Goal: Transaction & Acquisition: Obtain resource

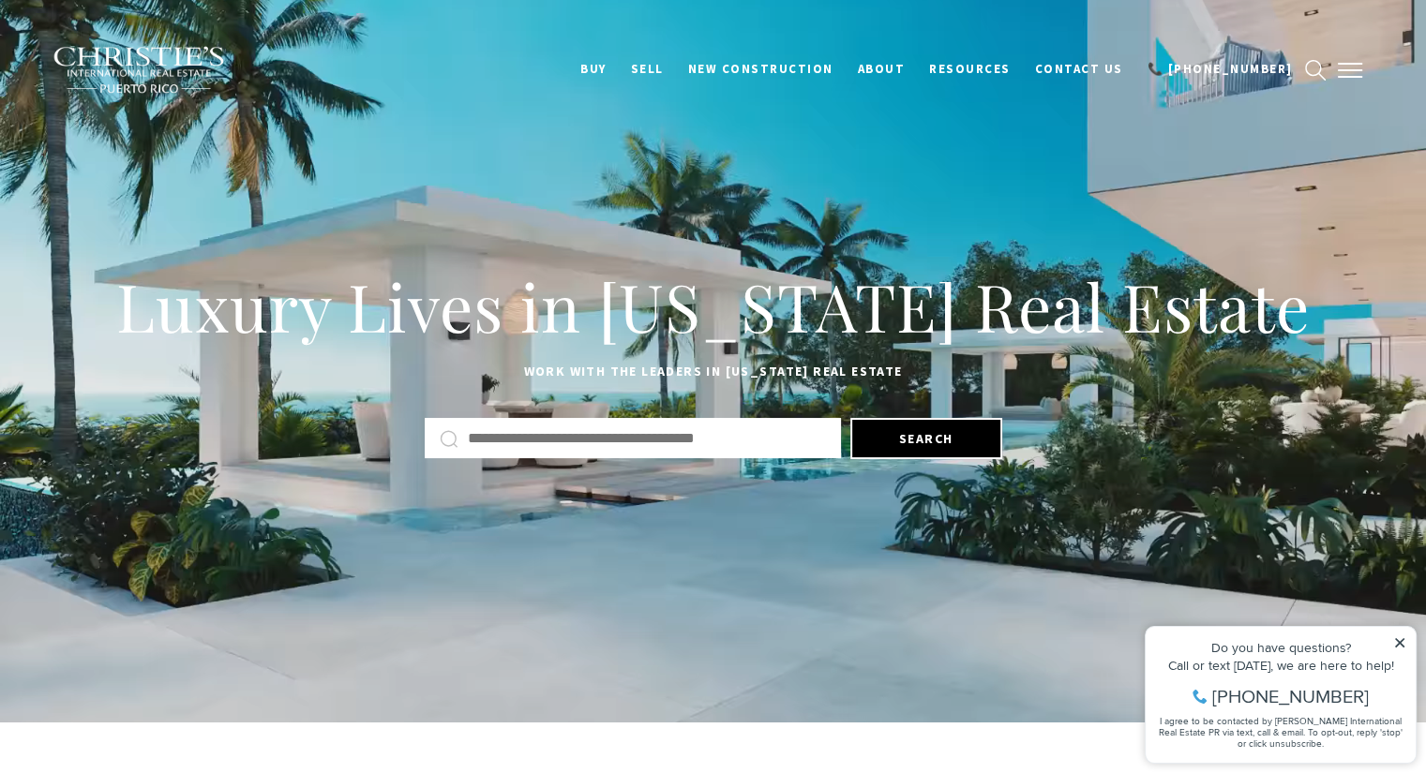
click at [1360, 69] on span "button" at bounding box center [1349, 70] width 24 height 2
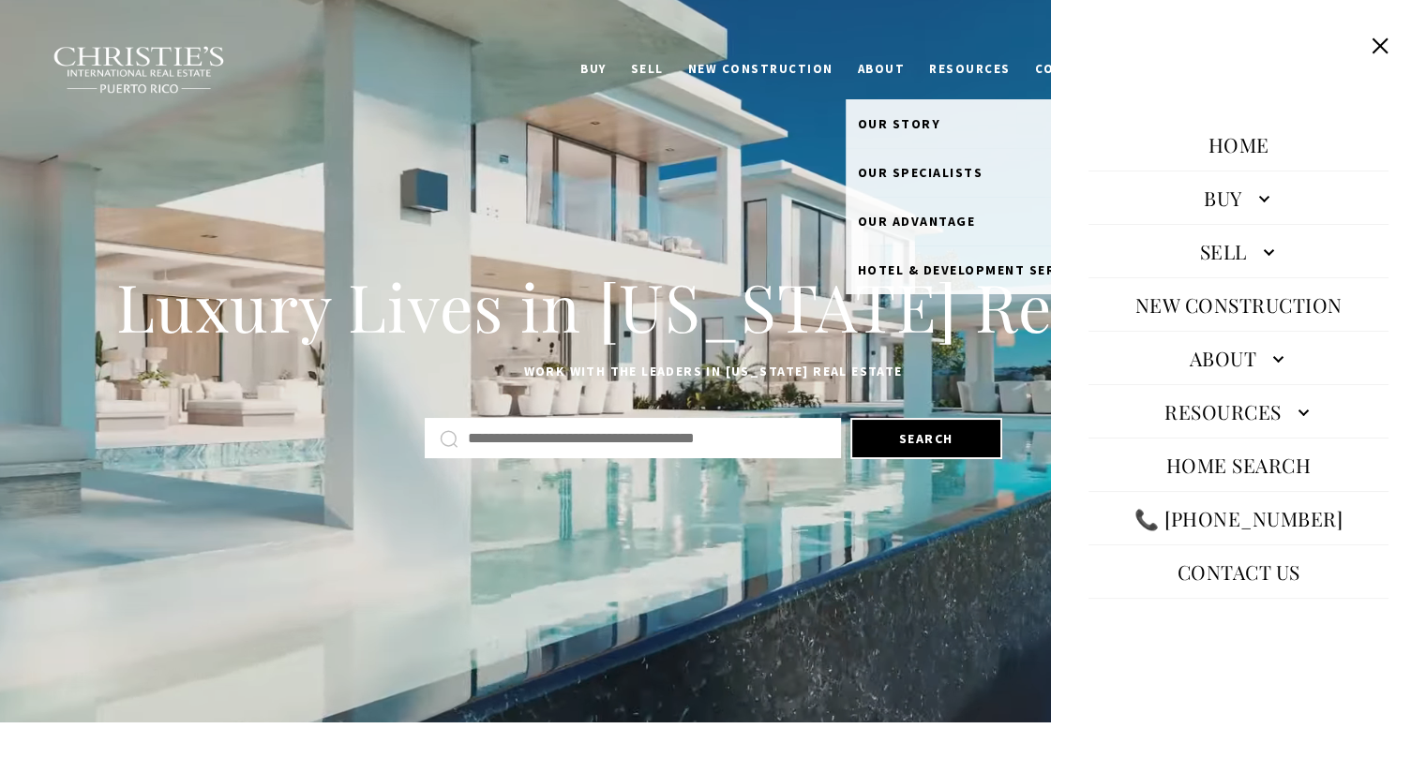
click at [918, 78] on link "About" at bounding box center [881, 70] width 72 height 36
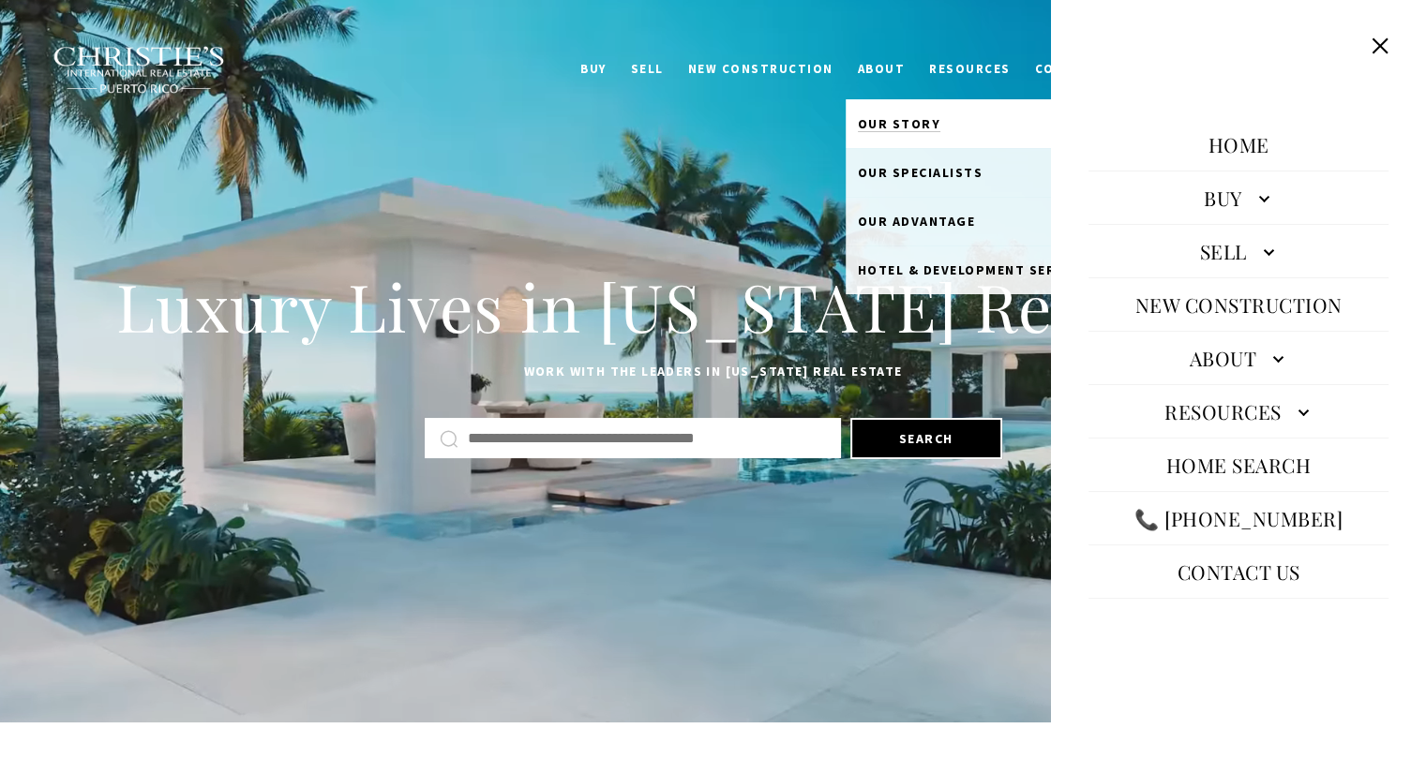
click at [941, 118] on span "Our Story" at bounding box center [899, 123] width 83 height 17
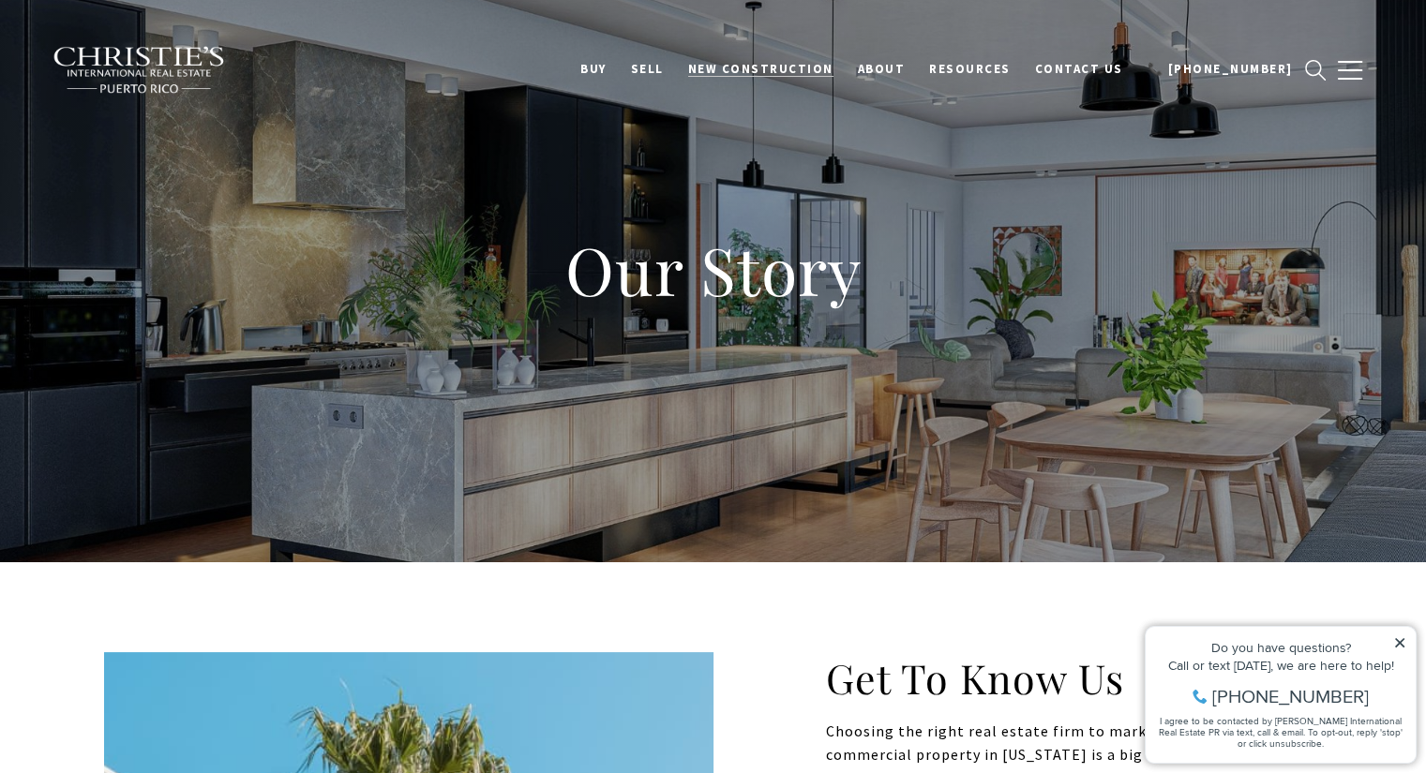
click at [830, 68] on span "New Construction" at bounding box center [760, 69] width 145 height 16
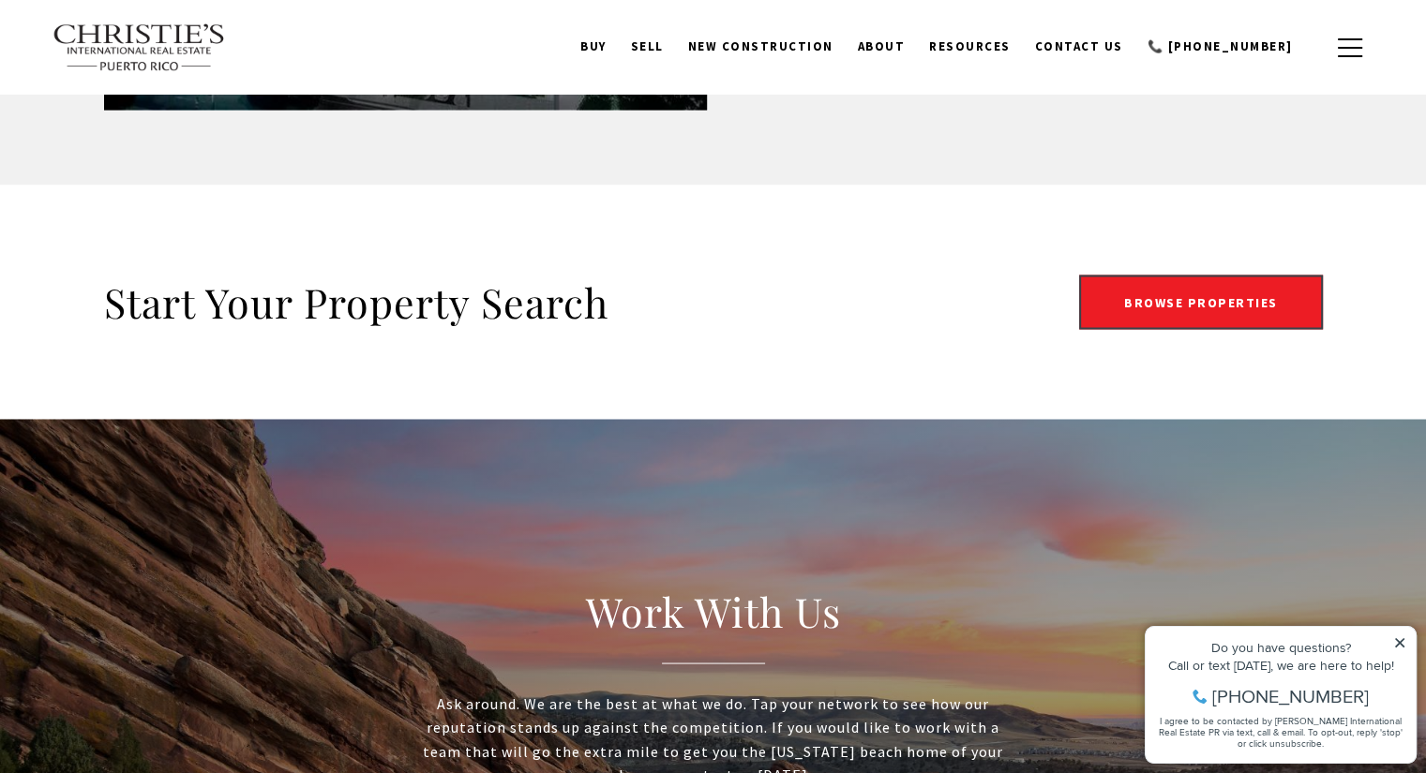
scroll to position [3380, 0]
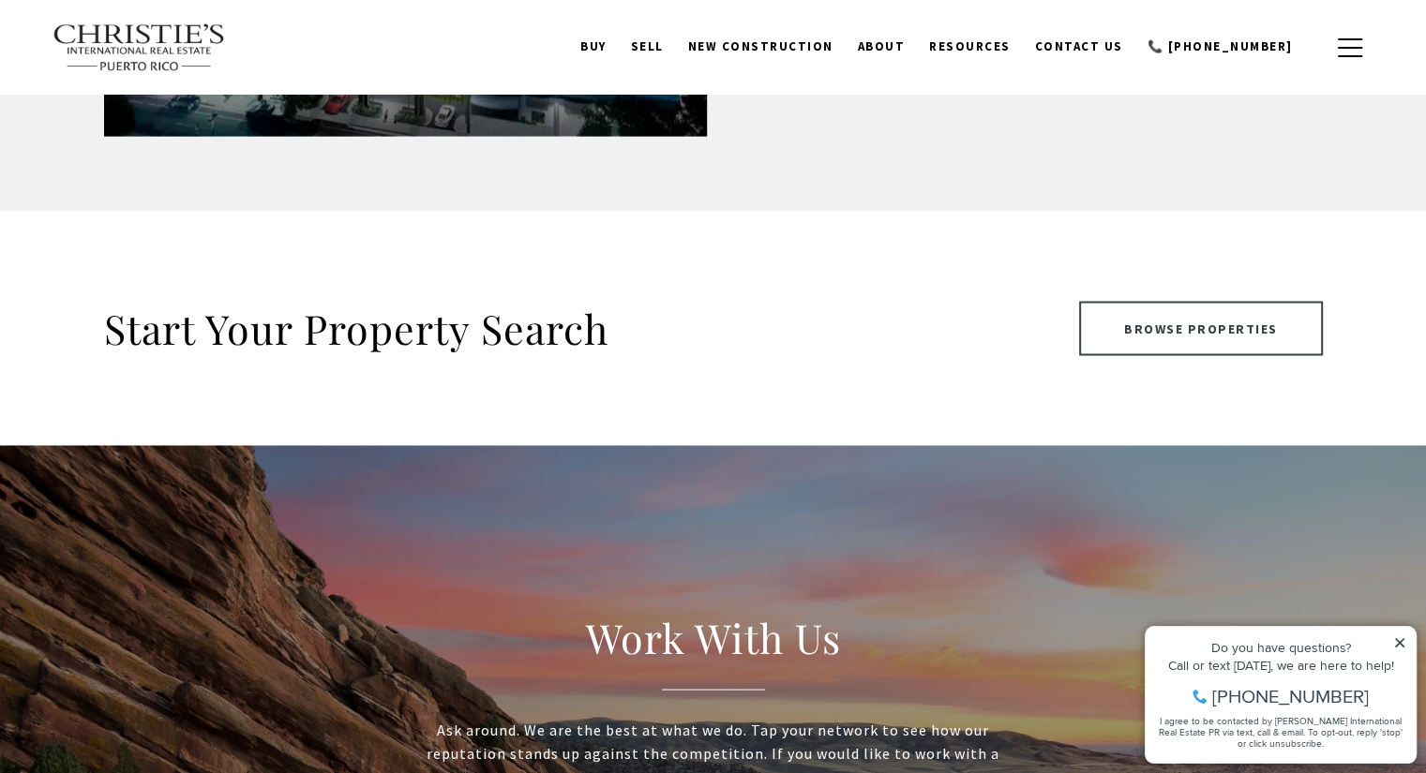
click at [1188, 354] on link "Browse Properties" at bounding box center [1201, 328] width 244 height 54
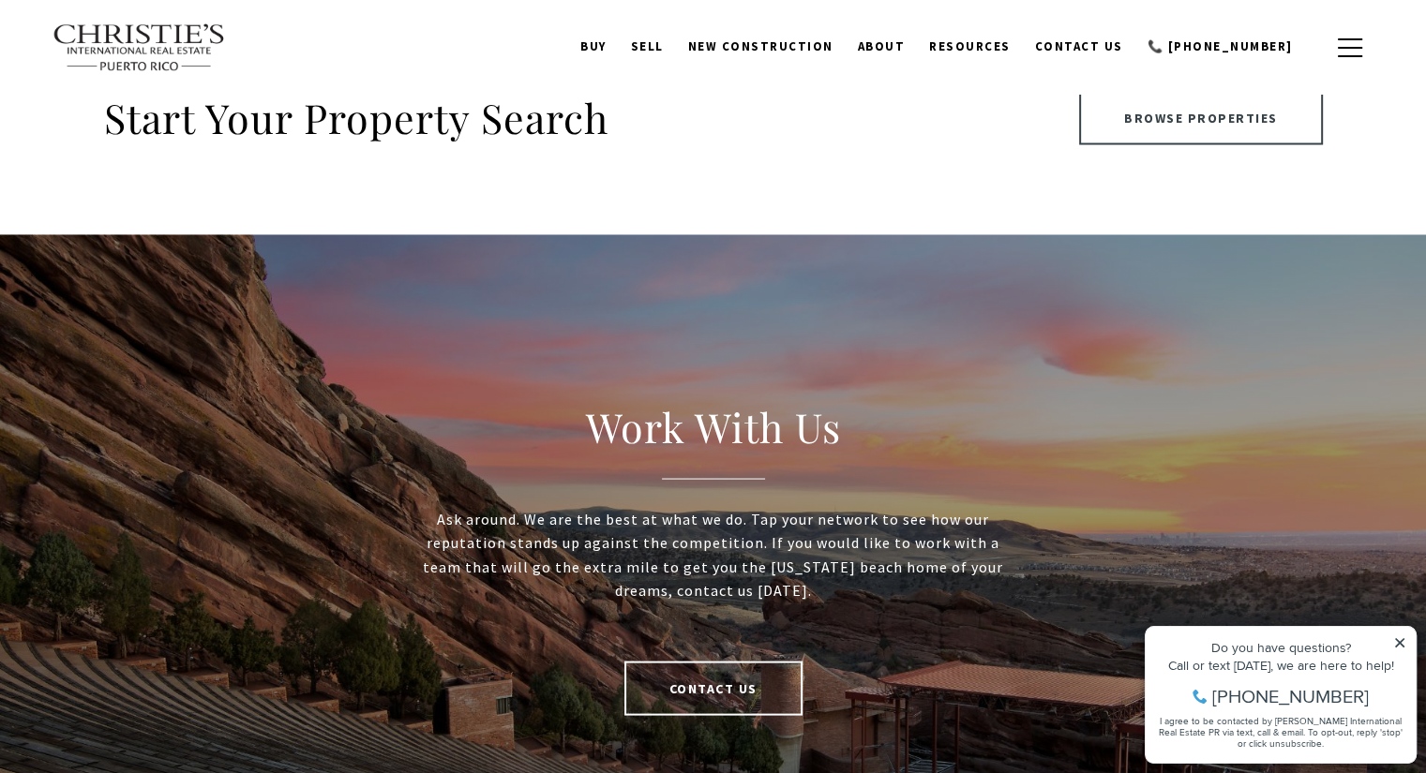
scroll to position [3447, 0]
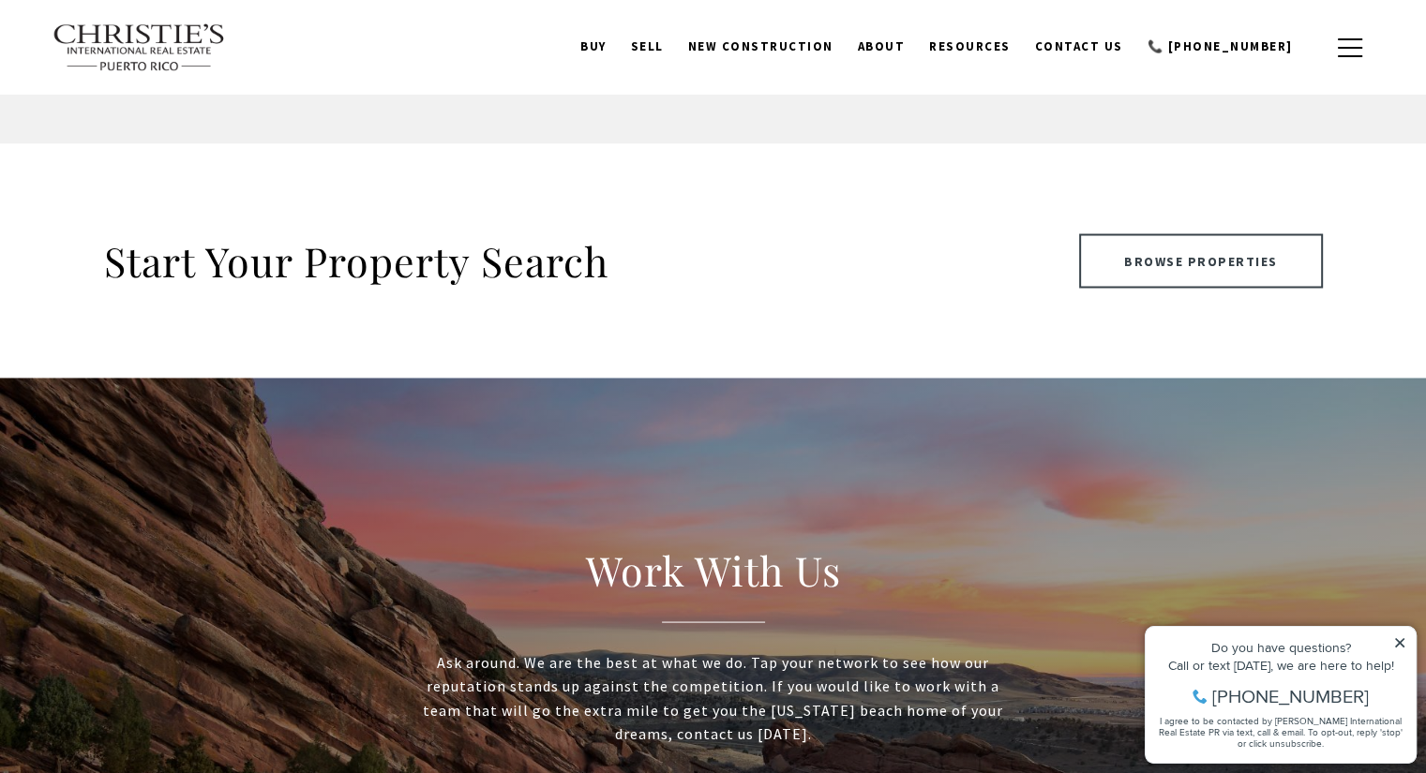
click at [1171, 261] on link "Browse Properties" at bounding box center [1201, 260] width 244 height 54
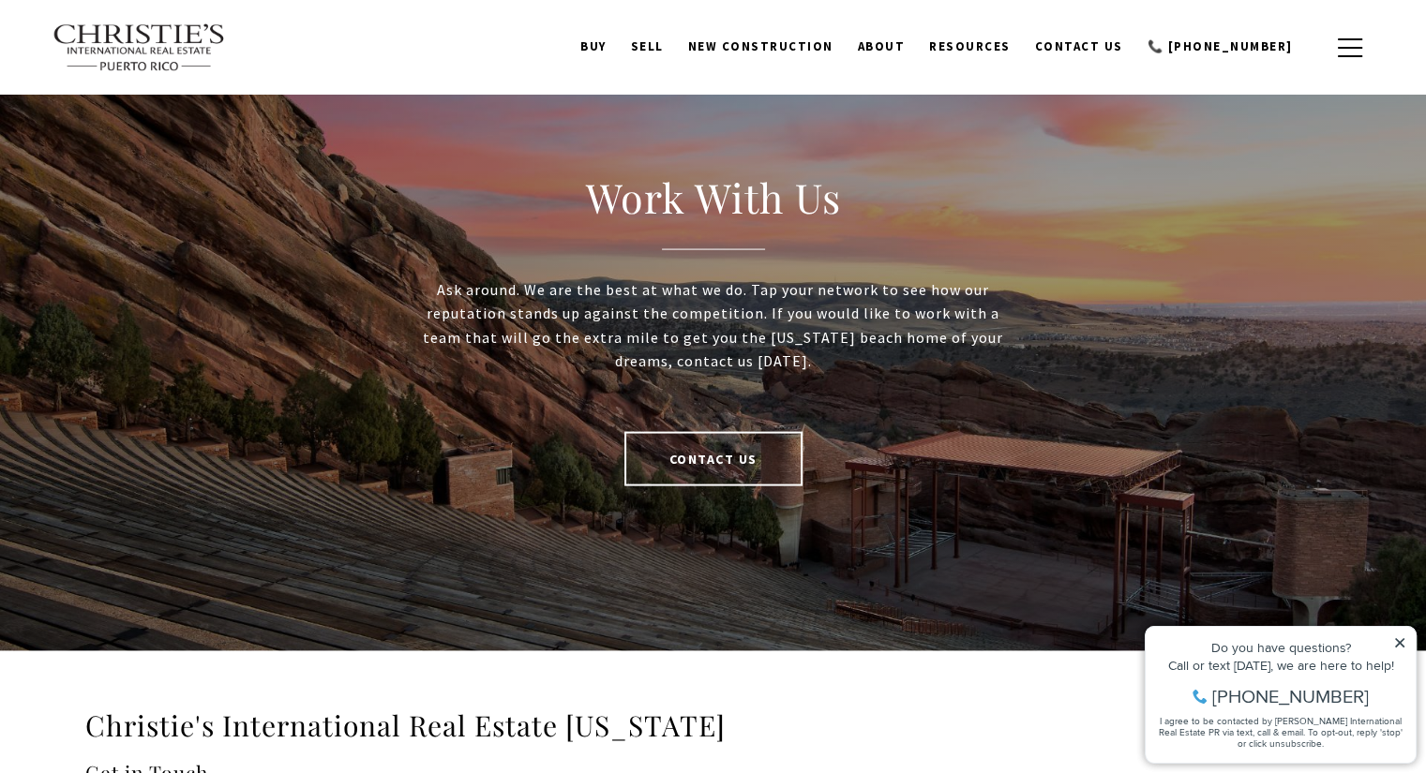
scroll to position [3613, 0]
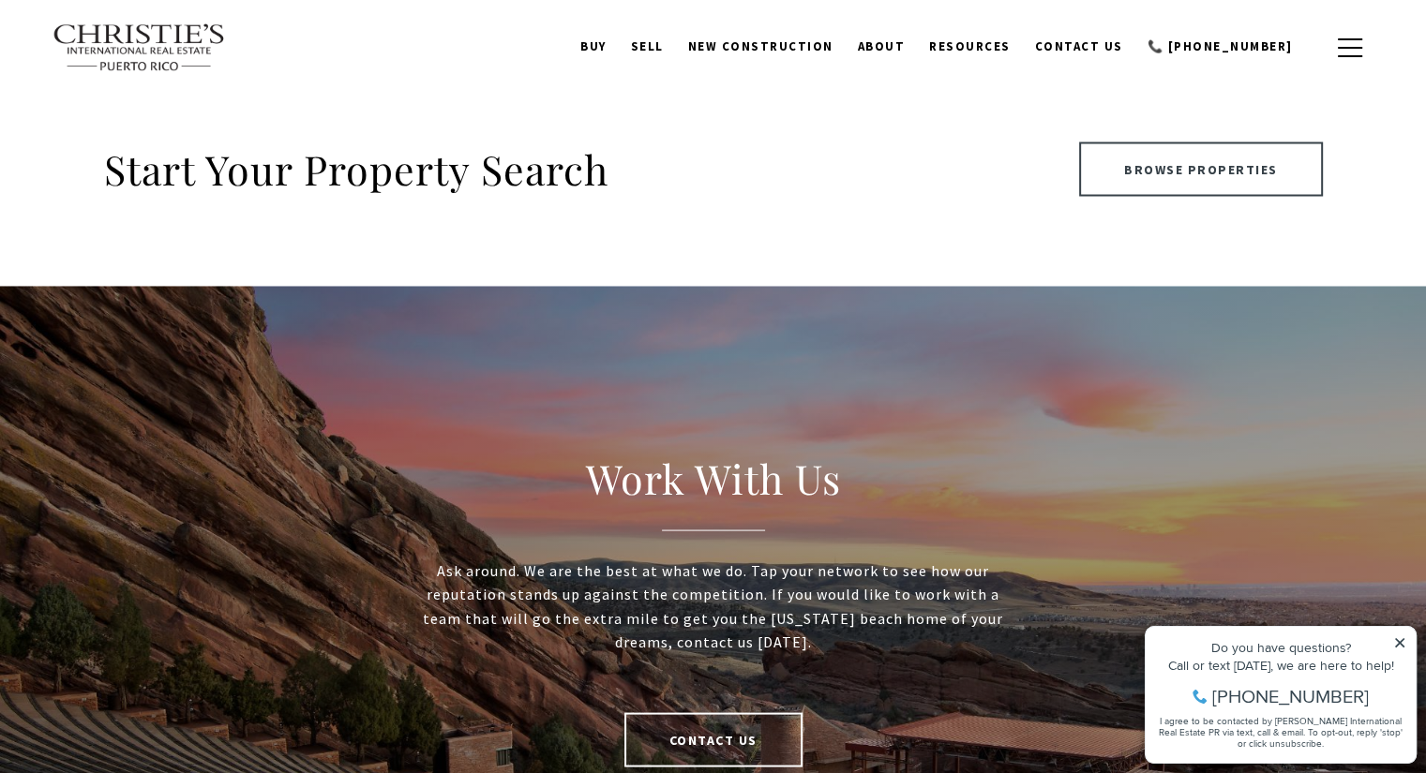
scroll to position [3537, 0]
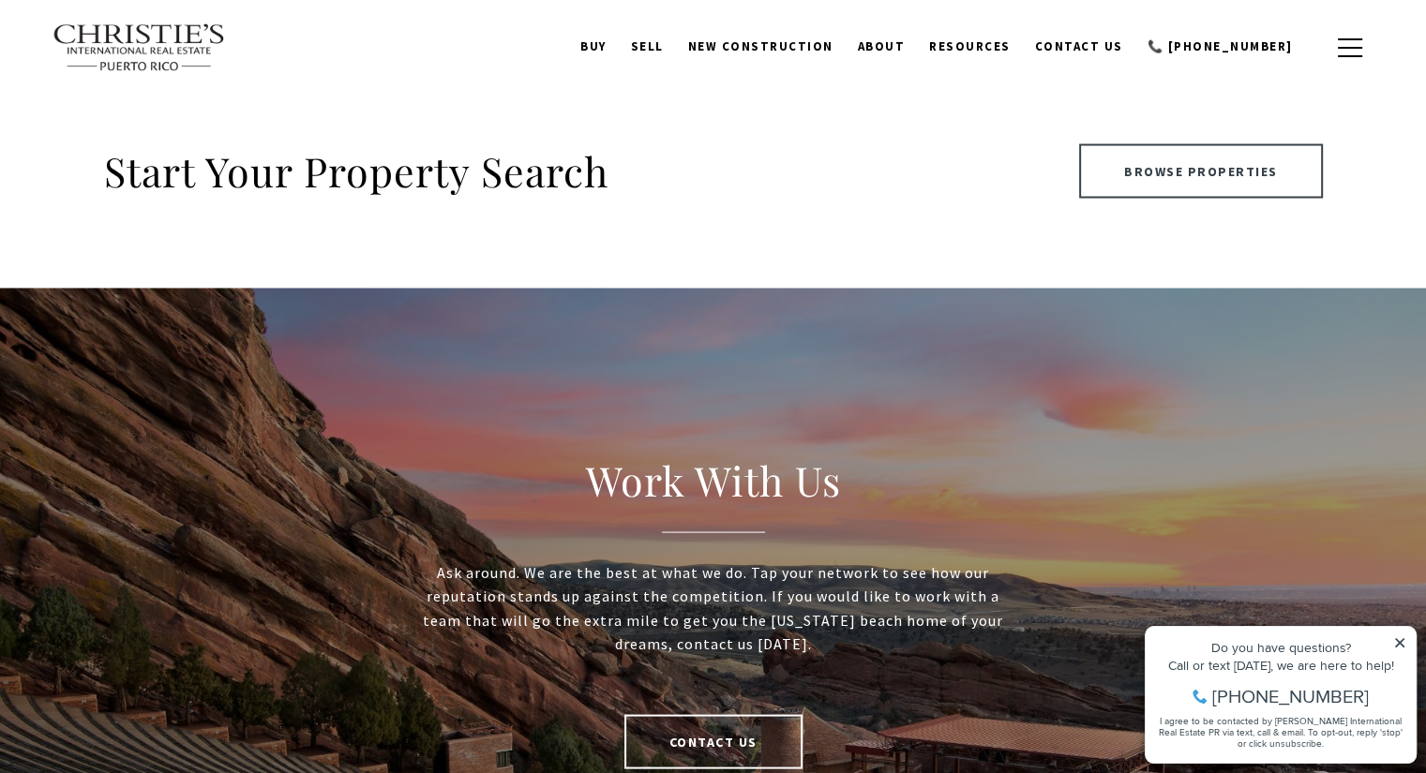
click at [1176, 166] on link "Browse Properties" at bounding box center [1201, 170] width 244 height 54
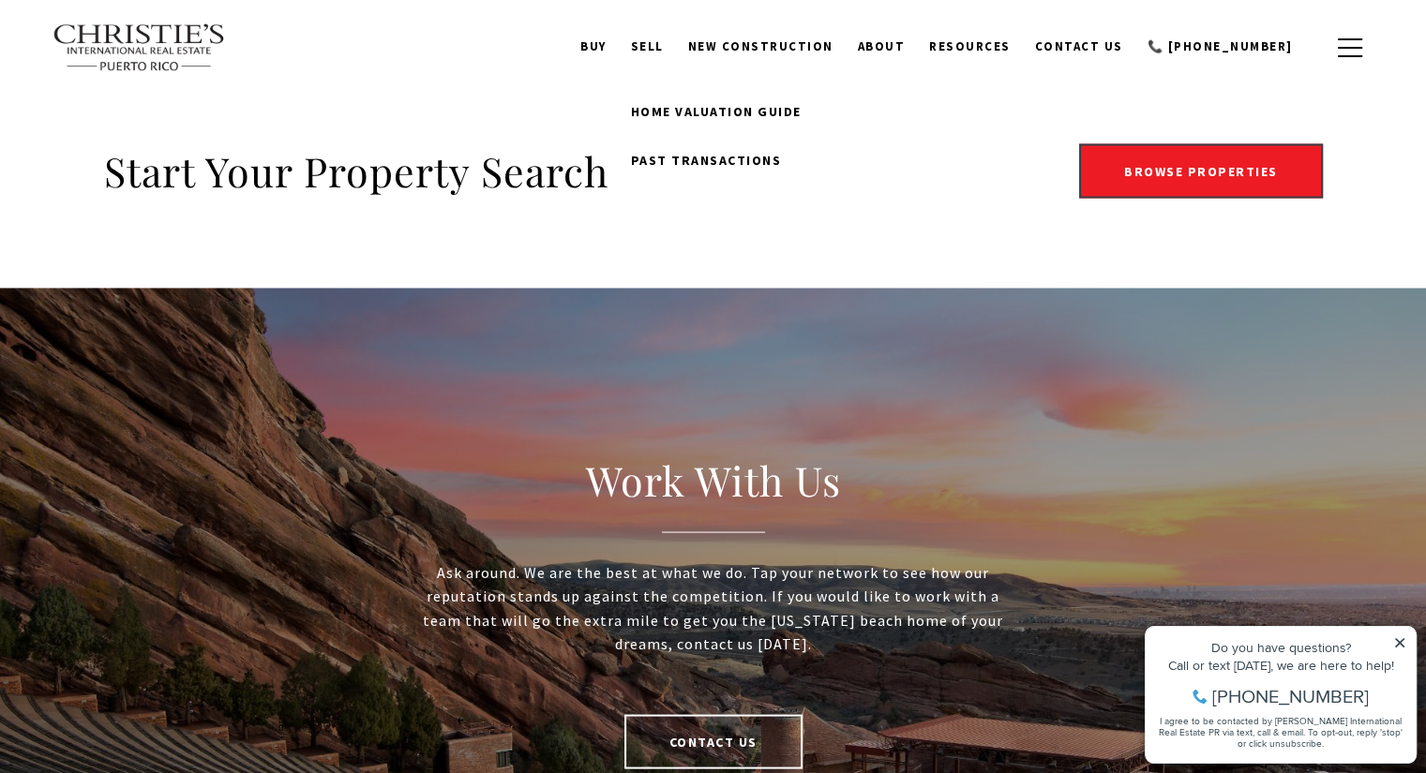
click at [676, 58] on link "SELL" at bounding box center [647, 47] width 57 height 36
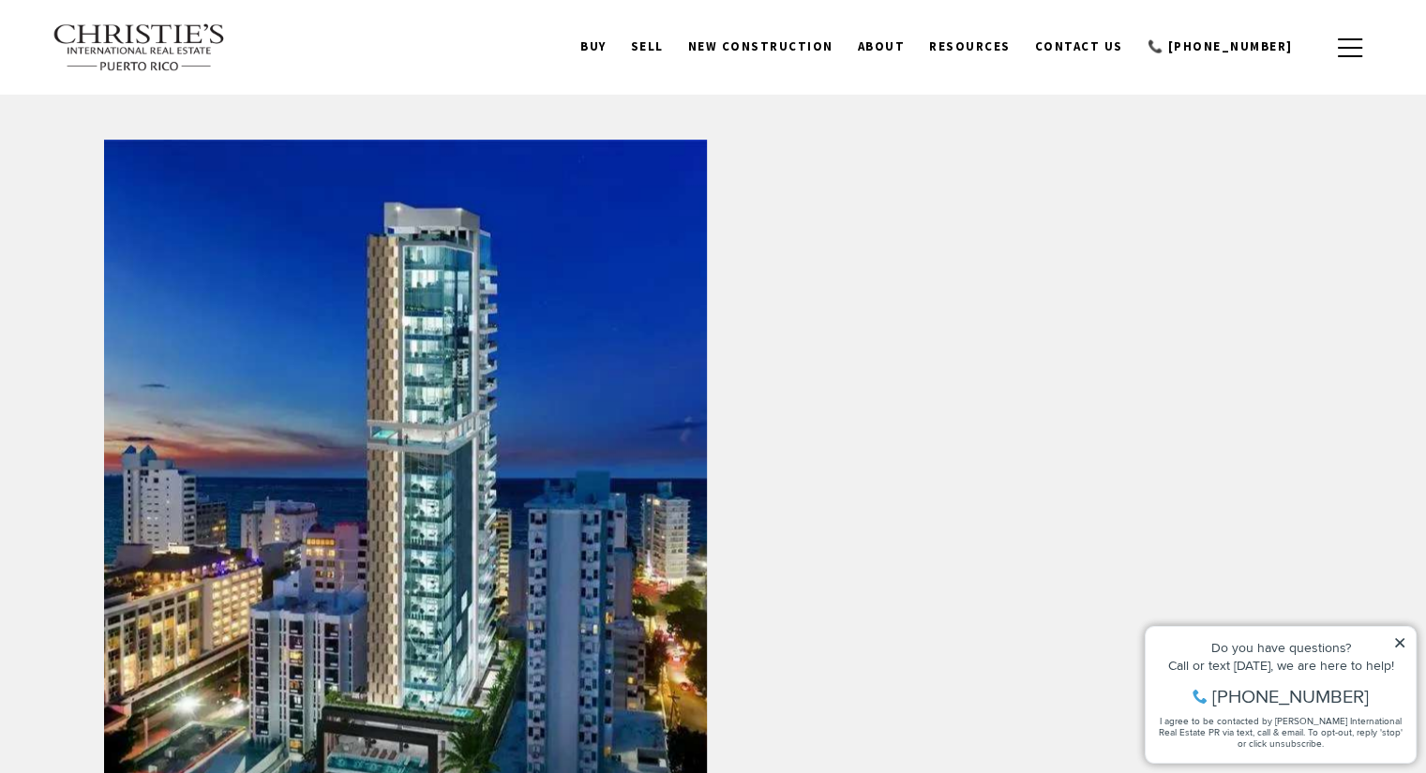
scroll to position [2621, 0]
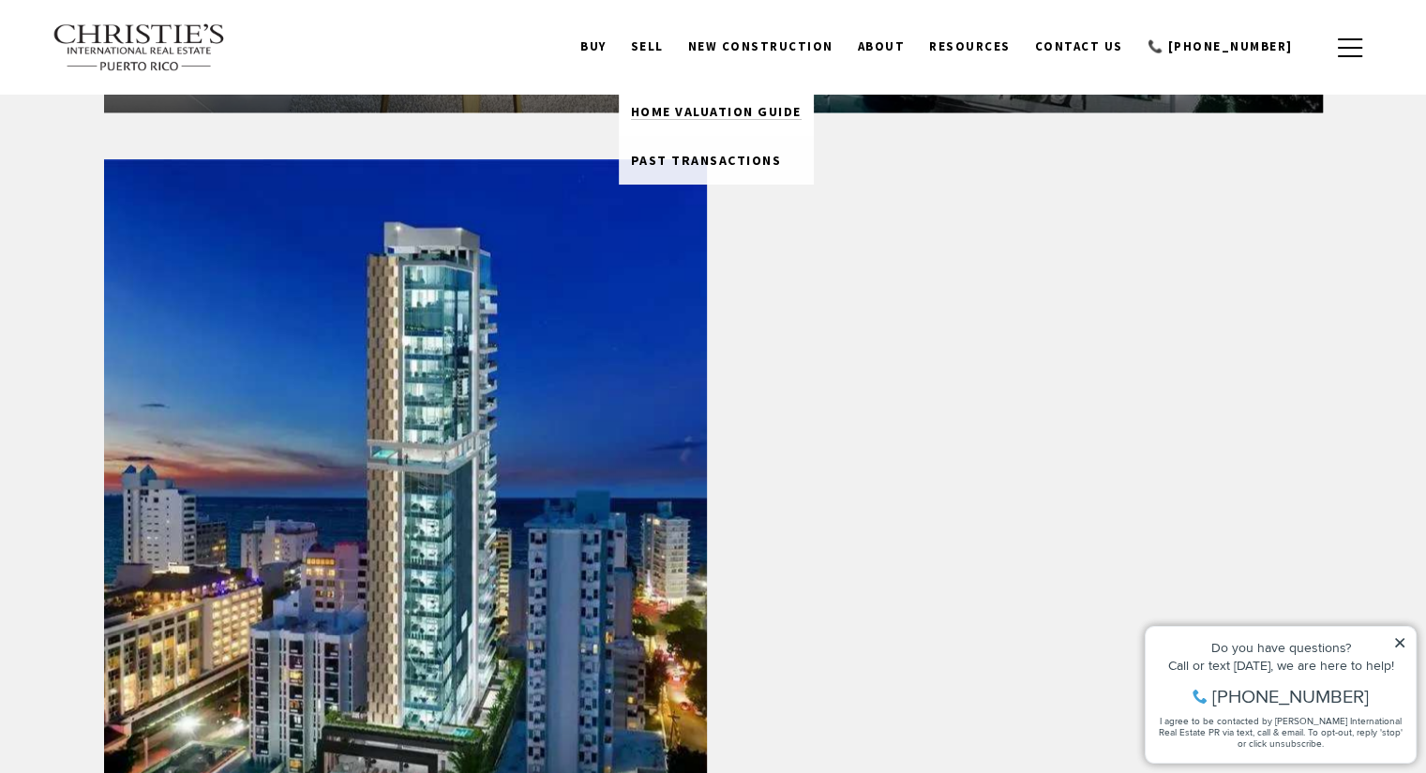
click at [721, 106] on span "Home Valuation Guide" at bounding box center [716, 111] width 171 height 17
